Goal: Use online tool/utility: Utilize a website feature to perform a specific function

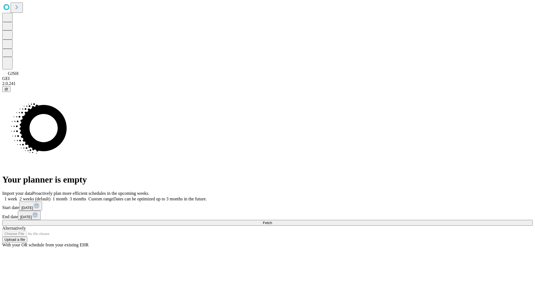
click at [272, 221] on span "Fetch" at bounding box center [267, 223] width 9 height 4
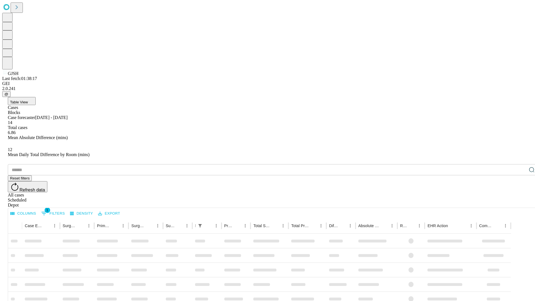
click at [28, 100] on span "Table View" at bounding box center [19, 102] width 18 height 4
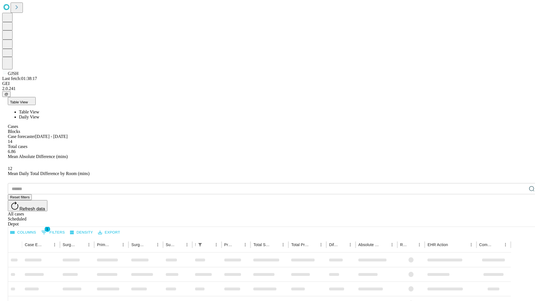
click at [39, 114] on span "Daily View" at bounding box center [29, 116] width 20 height 5
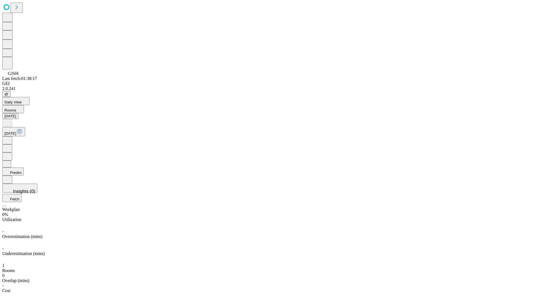
click at [24, 167] on button "Predict" at bounding box center [12, 171] width 21 height 8
